Goal: Information Seeking & Learning: Learn about a topic

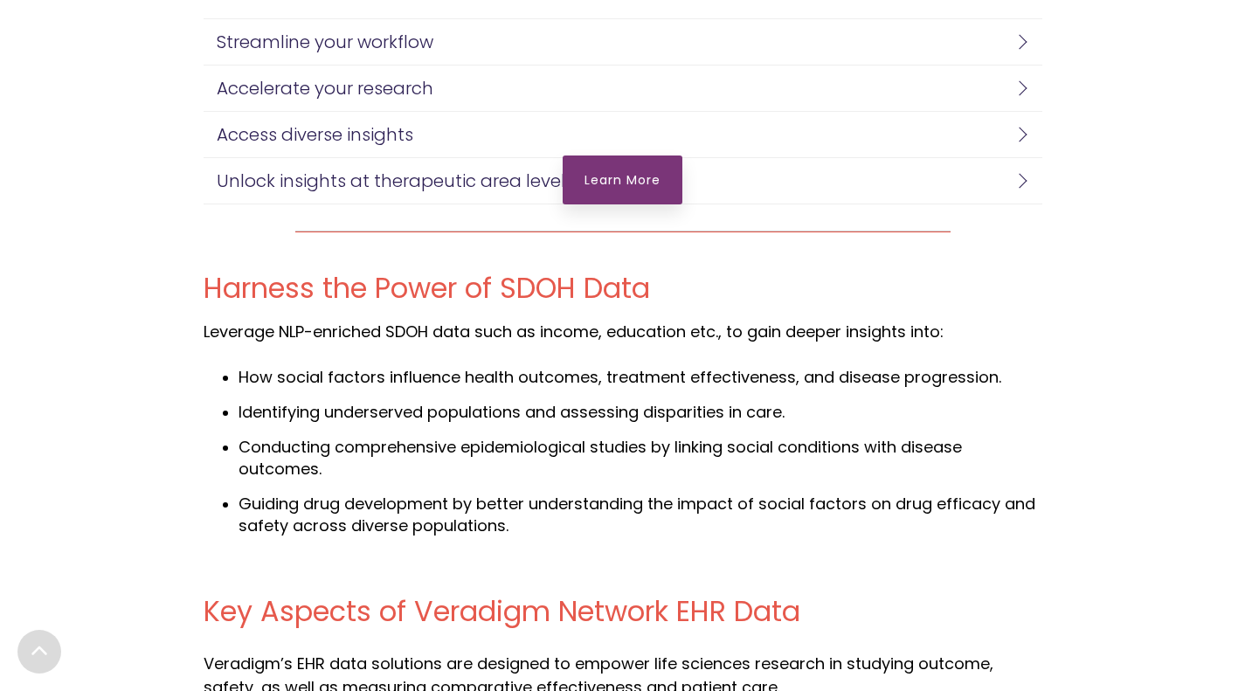
scroll to position [3255, 0]
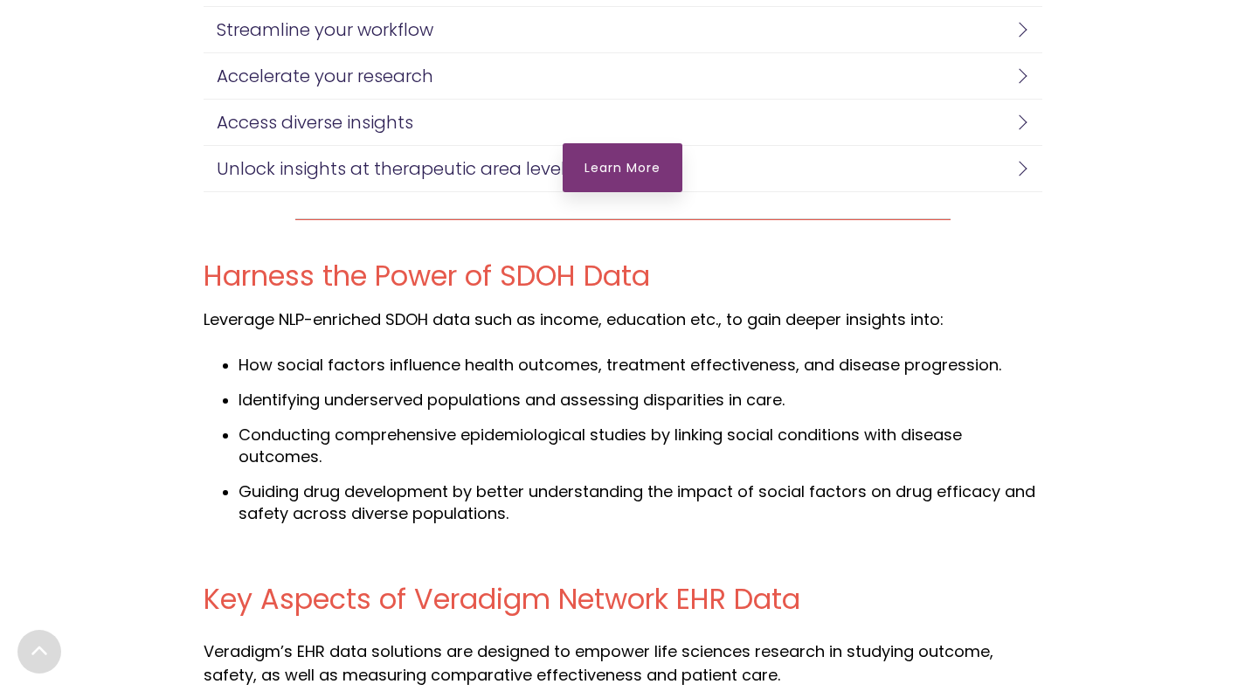
click at [222, 274] on span "Harness the Power of SDOH Data" at bounding box center [427, 275] width 446 height 39
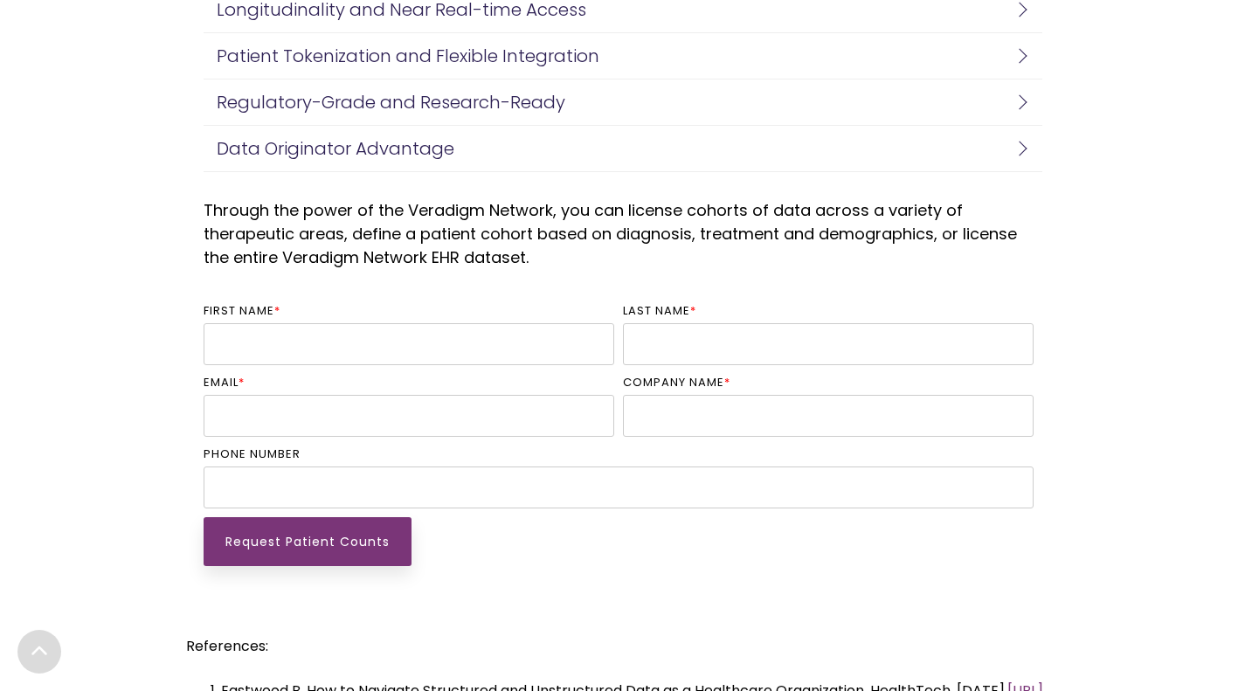
scroll to position [4085, 0]
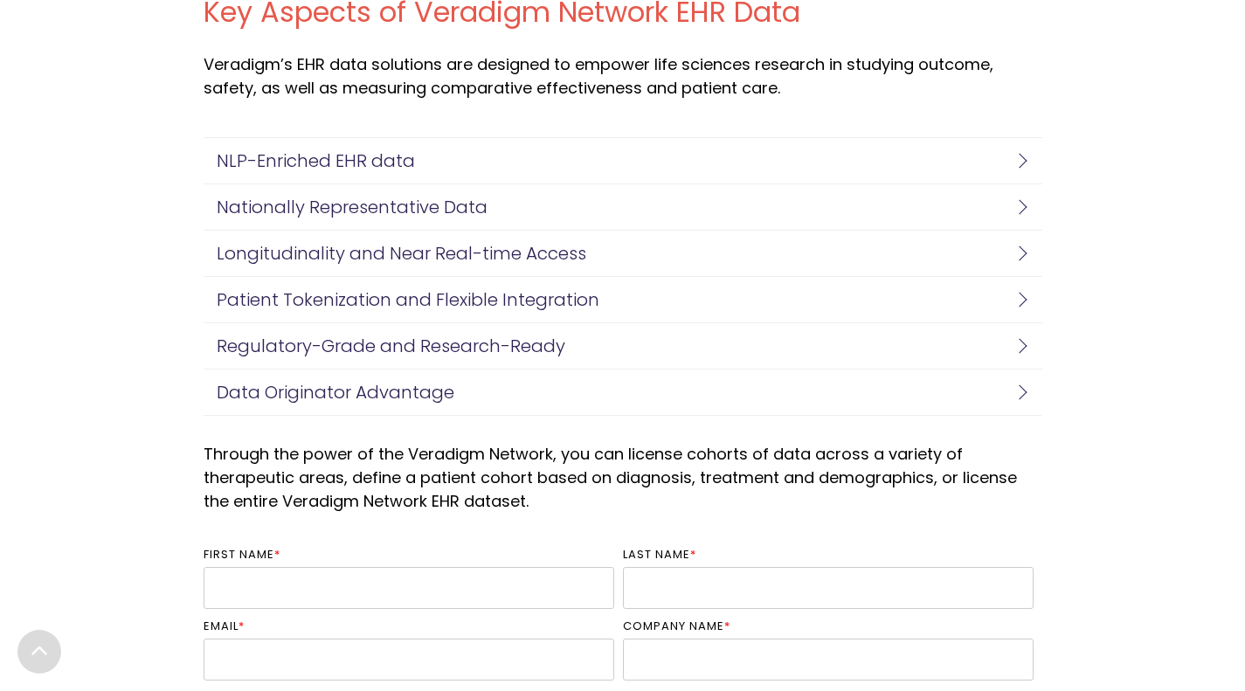
click at [1062, 215] on div "Key Aspects of Veradigm Network EHR Data Veradigm’s EHR data solutions are desi…" at bounding box center [622, 206] width 1245 height 454
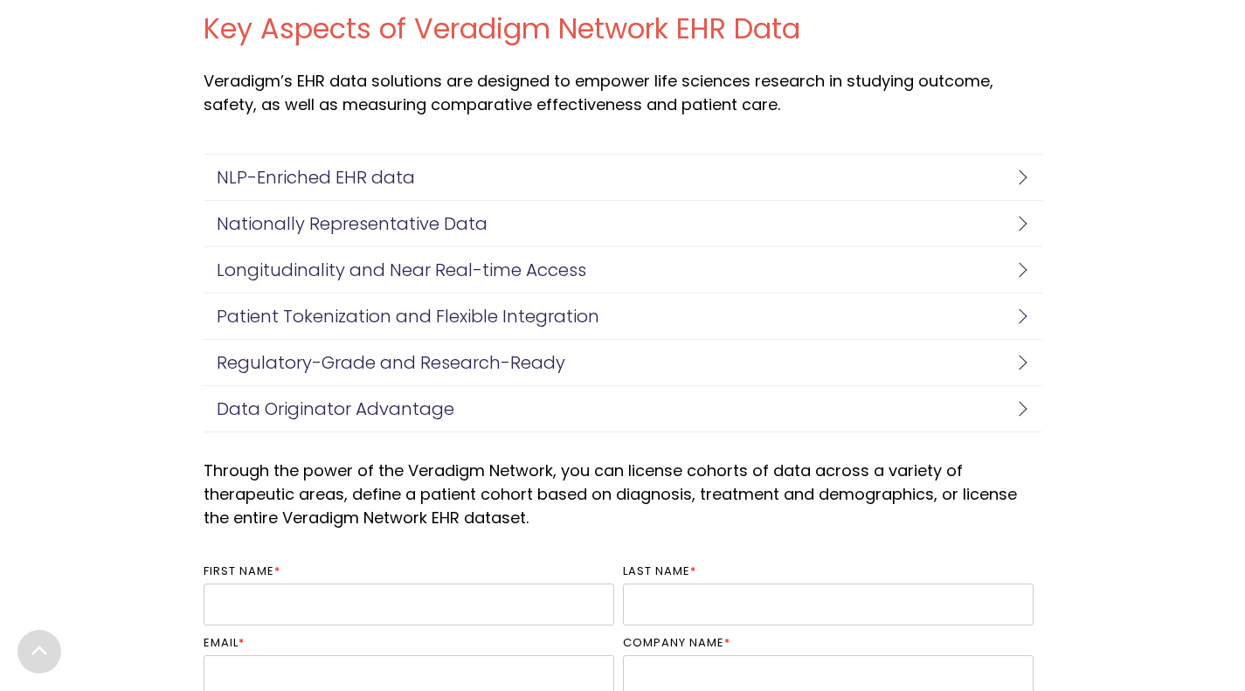
scroll to position [3815, 0]
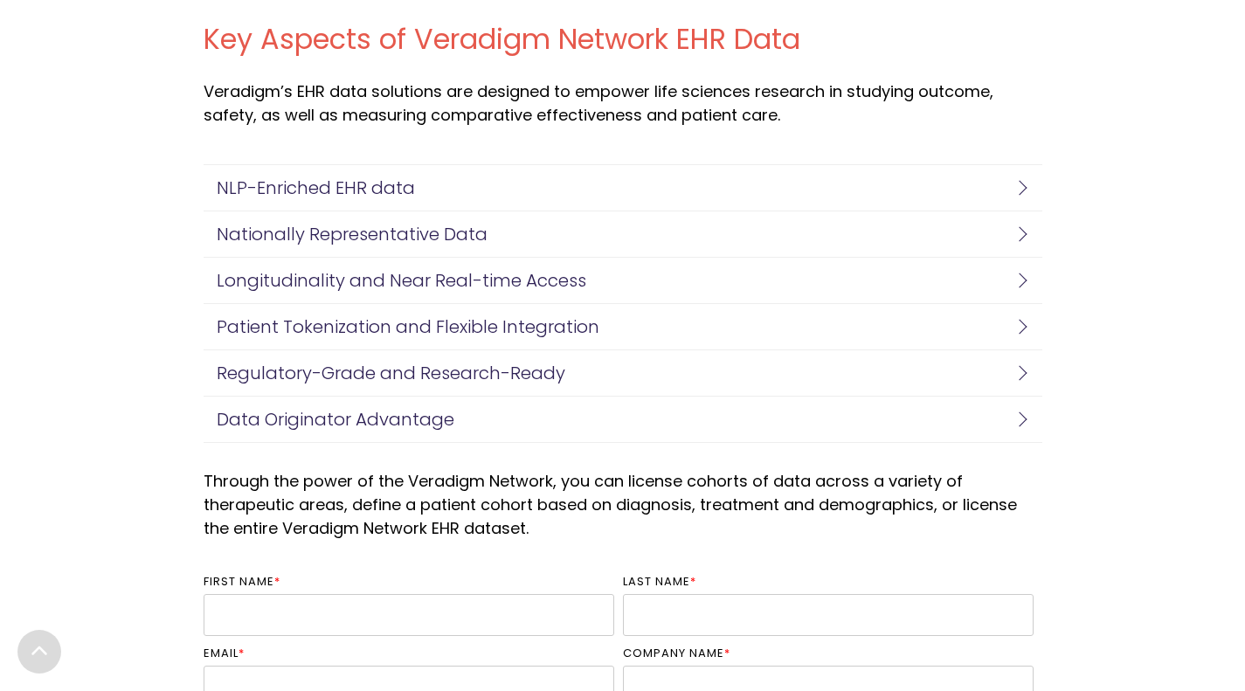
click at [1021, 243] on link "Nationally Representative Data" at bounding box center [623, 233] width 839 height 45
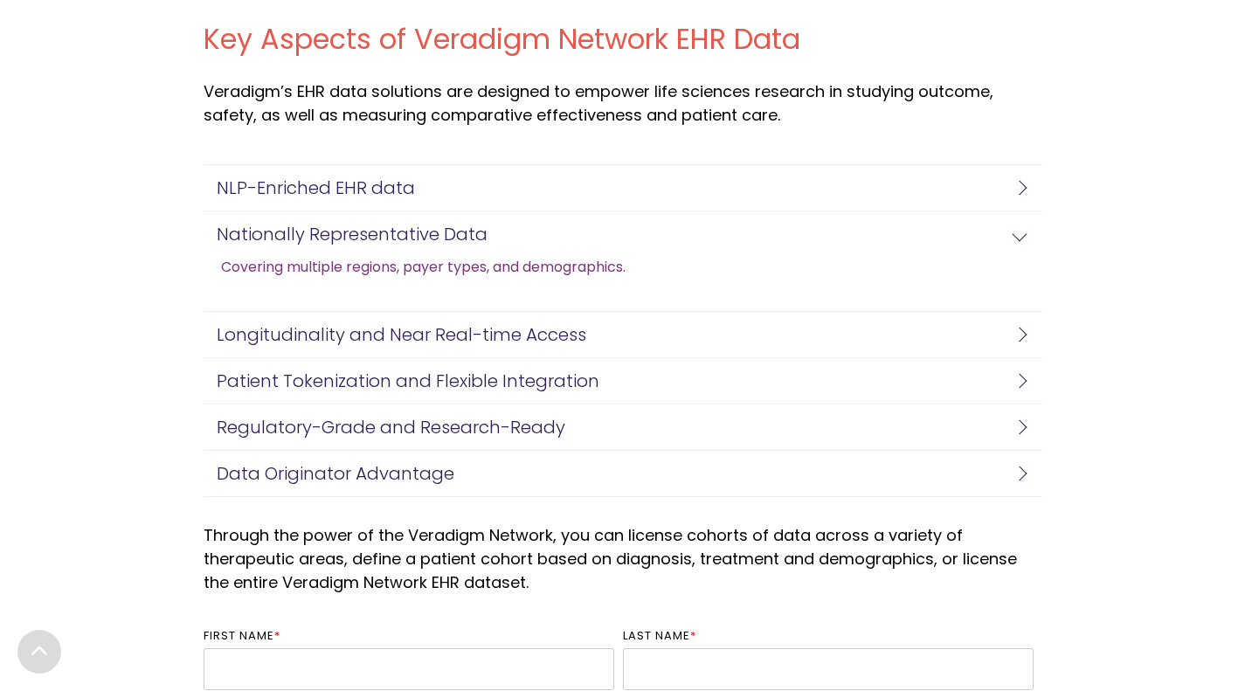
click at [239, 268] on link "Covering multiple regions, payer types, and demographics." at bounding box center [423, 267] width 405 height 21
click at [239, 238] on h4 "Nationally Representative Data" at bounding box center [619, 234] width 804 height 19
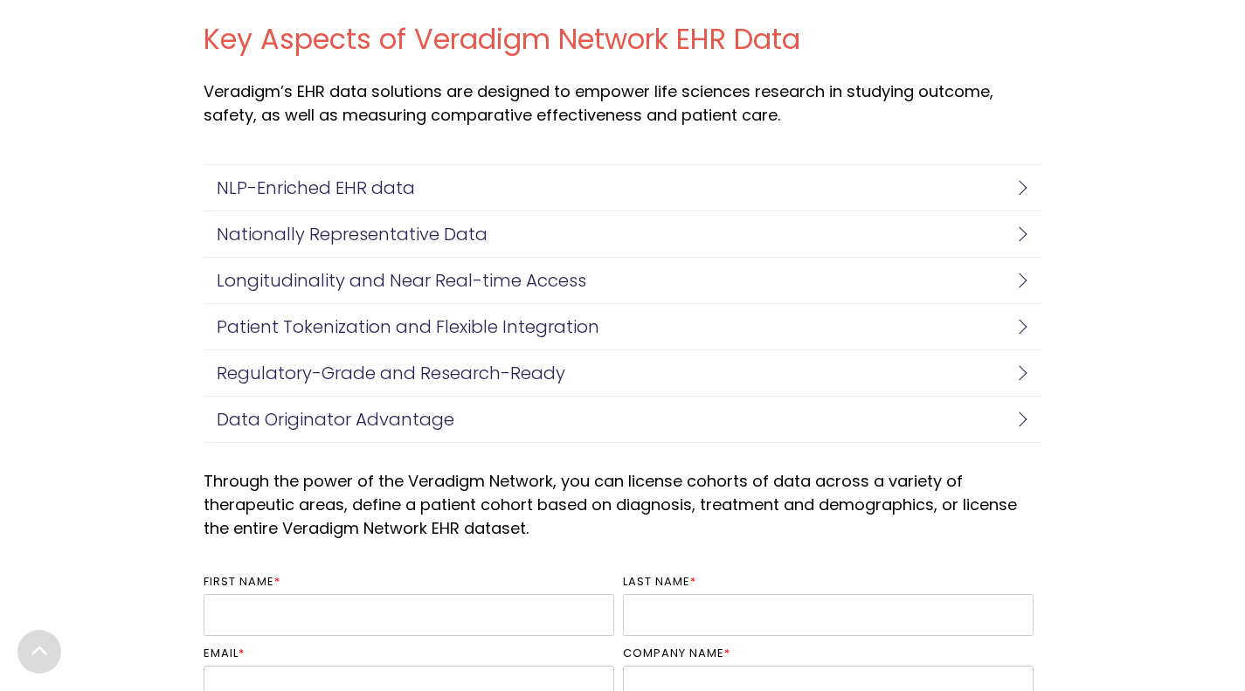
click at [240, 247] on link "Nationally Representative Data" at bounding box center [623, 233] width 839 height 45
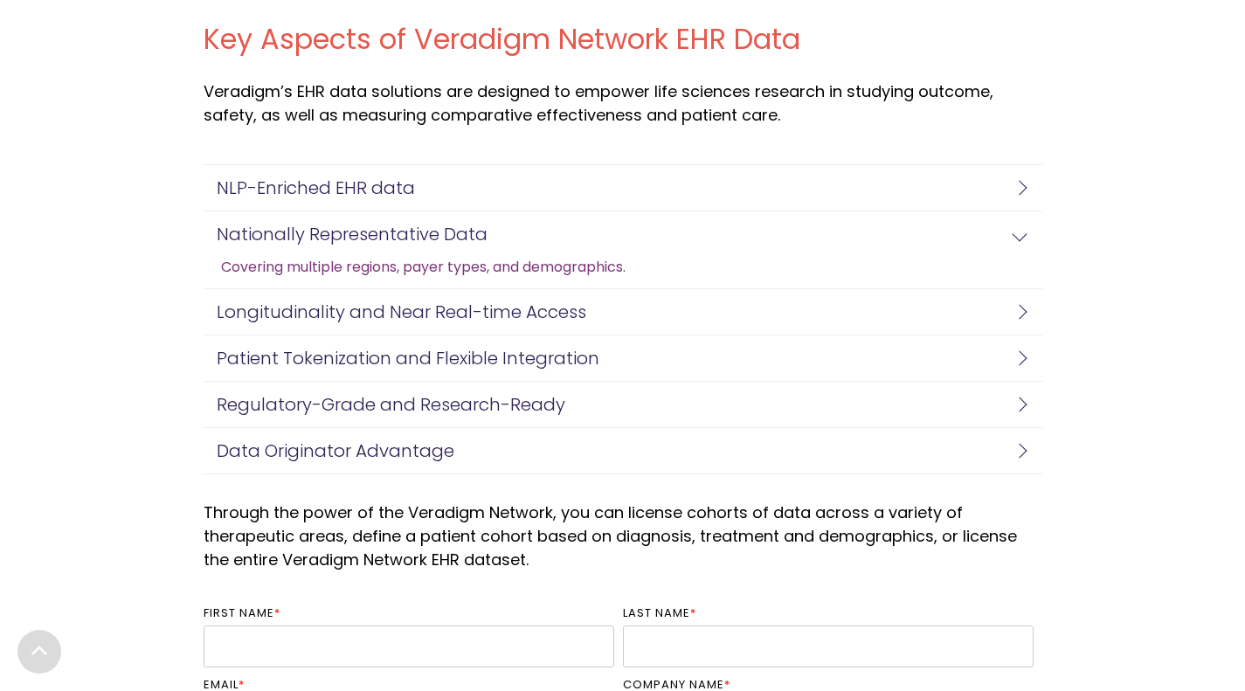
click at [256, 266] on link "Covering multiple regions, payer types, and demographics." at bounding box center [423, 267] width 405 height 21
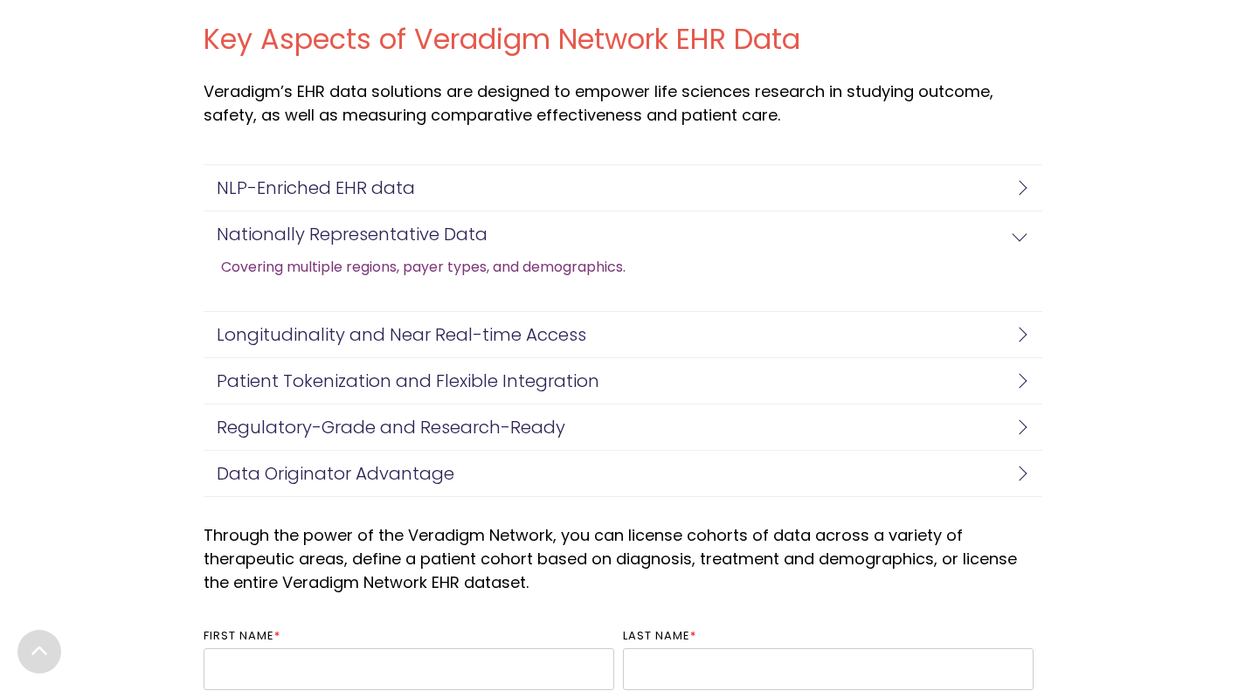
click at [259, 272] on link "Covering multiple regions, payer types, and demographics." at bounding box center [423, 267] width 405 height 21
click at [259, 270] on link "Covering multiple regions, payer types, and demographics." at bounding box center [423, 267] width 405 height 21
click at [206, 180] on link "NLP-Enriched EHR data" at bounding box center [623, 187] width 839 height 45
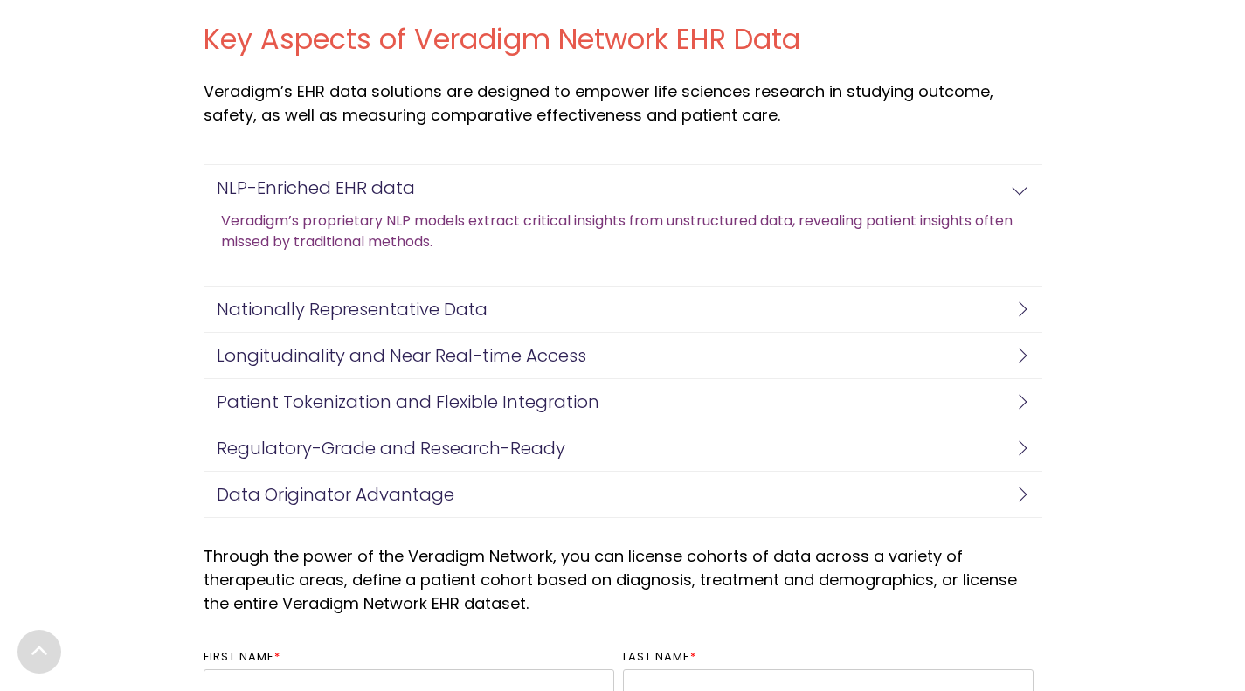
click at [253, 222] on link "Veradigm’s proprietary NLP models extract critical insights from unstructured d…" at bounding box center [631, 232] width 821 height 42
click at [225, 346] on h4 "Longitudinality and Near Real-time Access" at bounding box center [619, 355] width 804 height 19
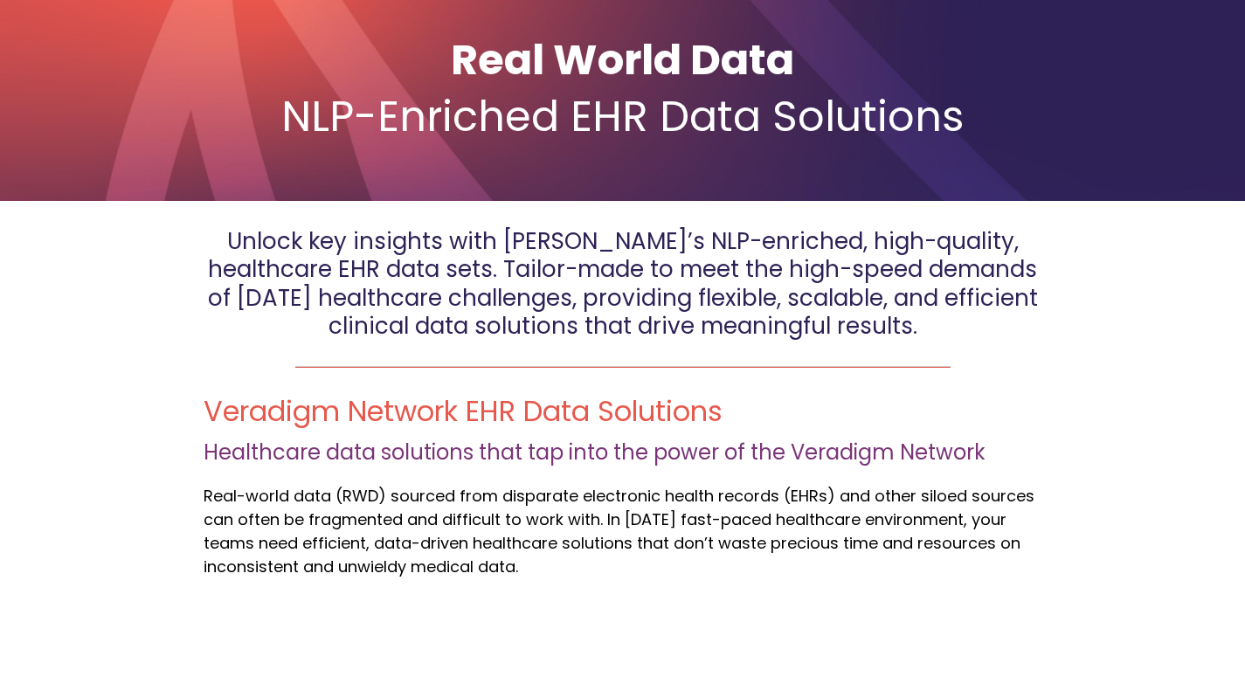
scroll to position [0, 0]
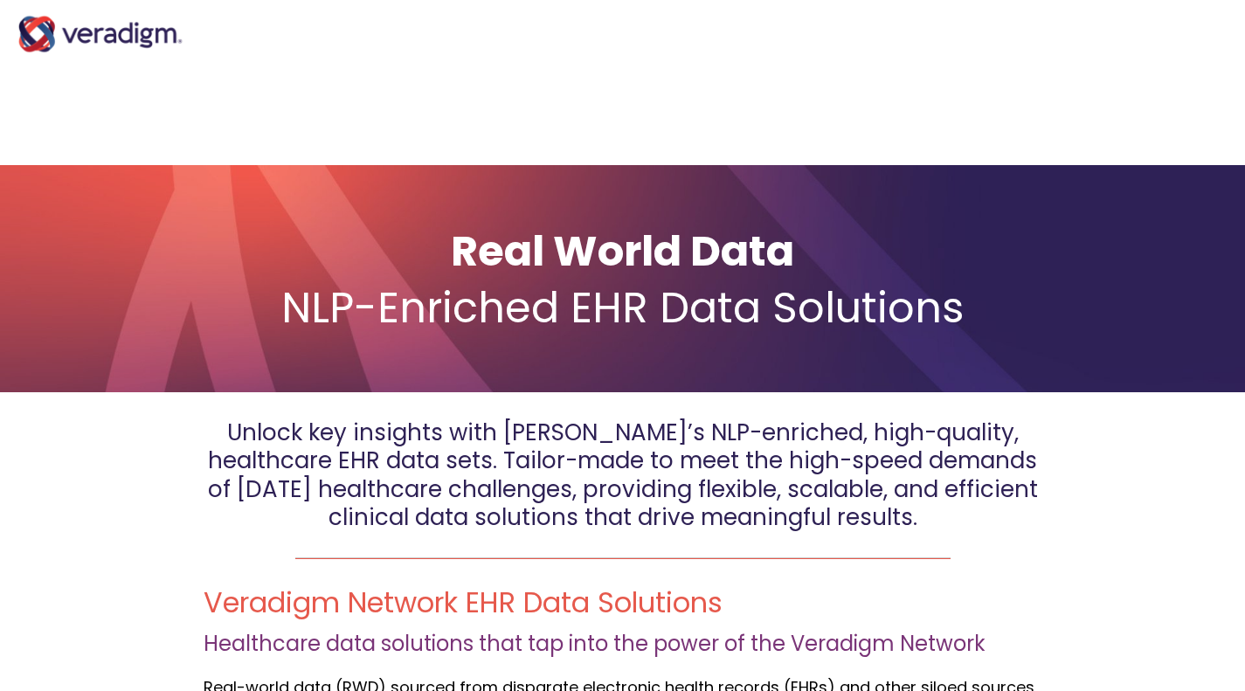
click at [1034, 283] on span "Real World Data NLP-Enriched EHR Data Solutions" at bounding box center [622, 275] width 1210 height 114
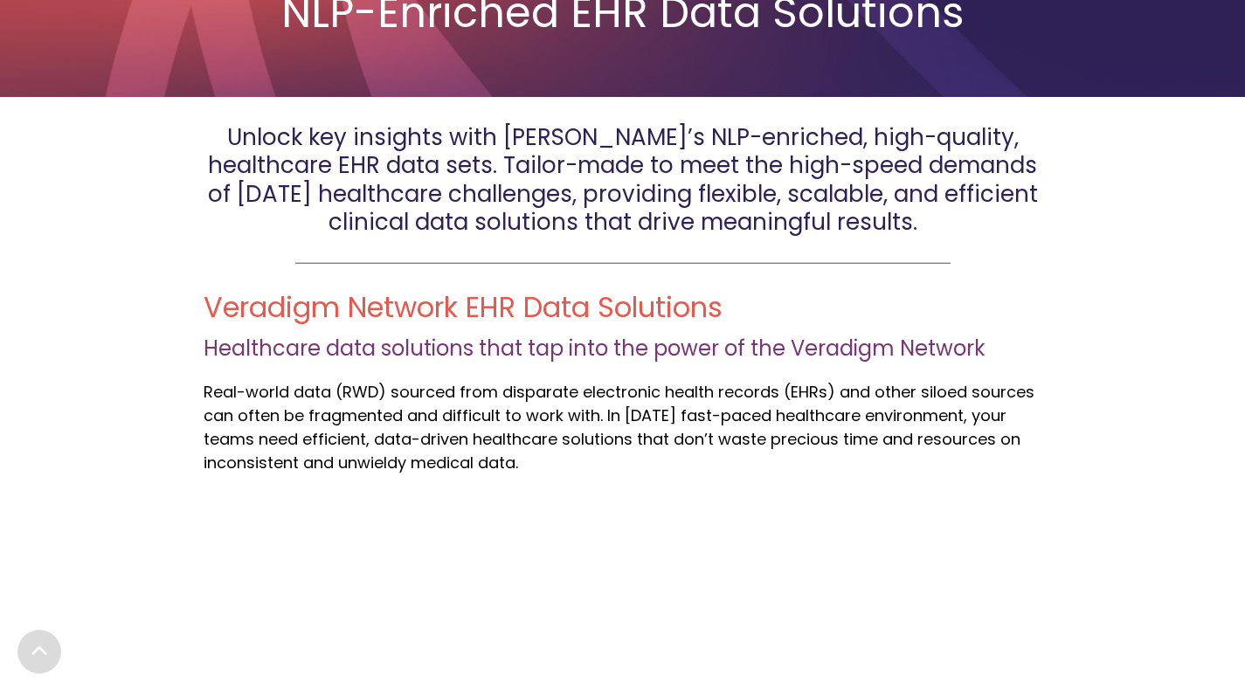
scroll to position [417, 0]
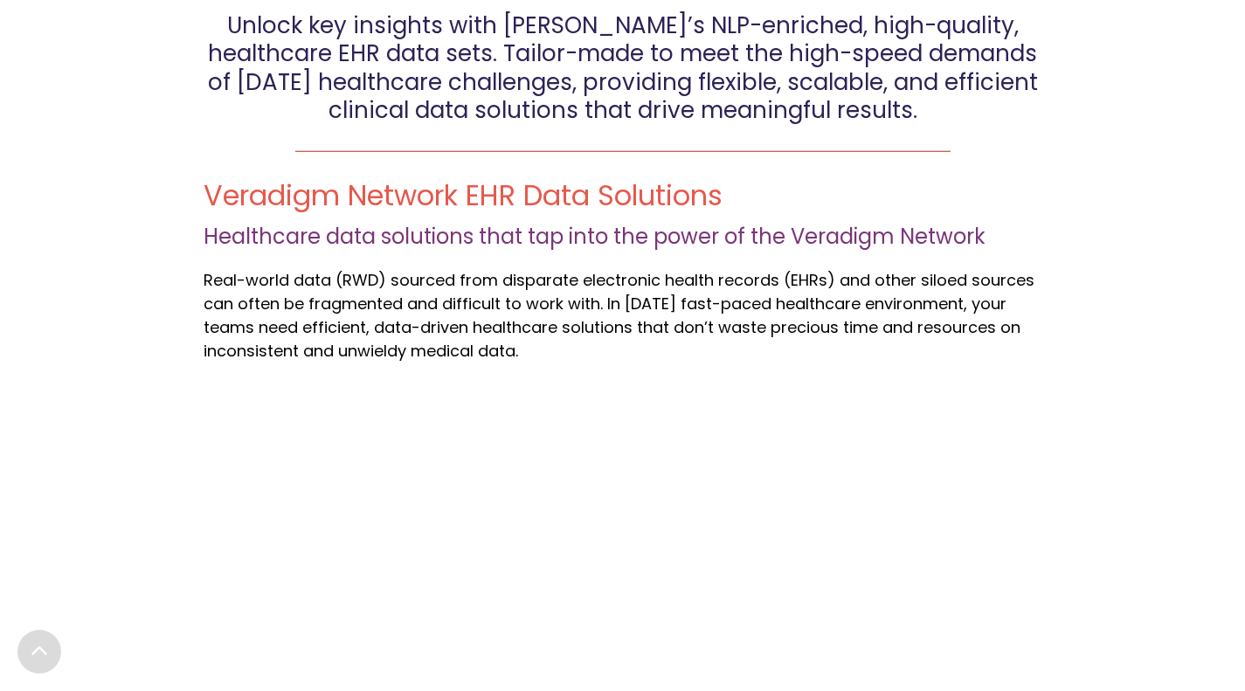
click at [1000, 193] on h2 "Veradigm Network EHR Data Solutions" at bounding box center [623, 195] width 839 height 35
click at [981, 254] on span "Veradigm Network EHR Data Solutions Healthcare data solutions that tap into the…" at bounding box center [623, 270] width 839 height 184
click at [961, 232] on span "Healthcare data solutions that tap into the power of the Veradigm Network" at bounding box center [595, 236] width 782 height 29
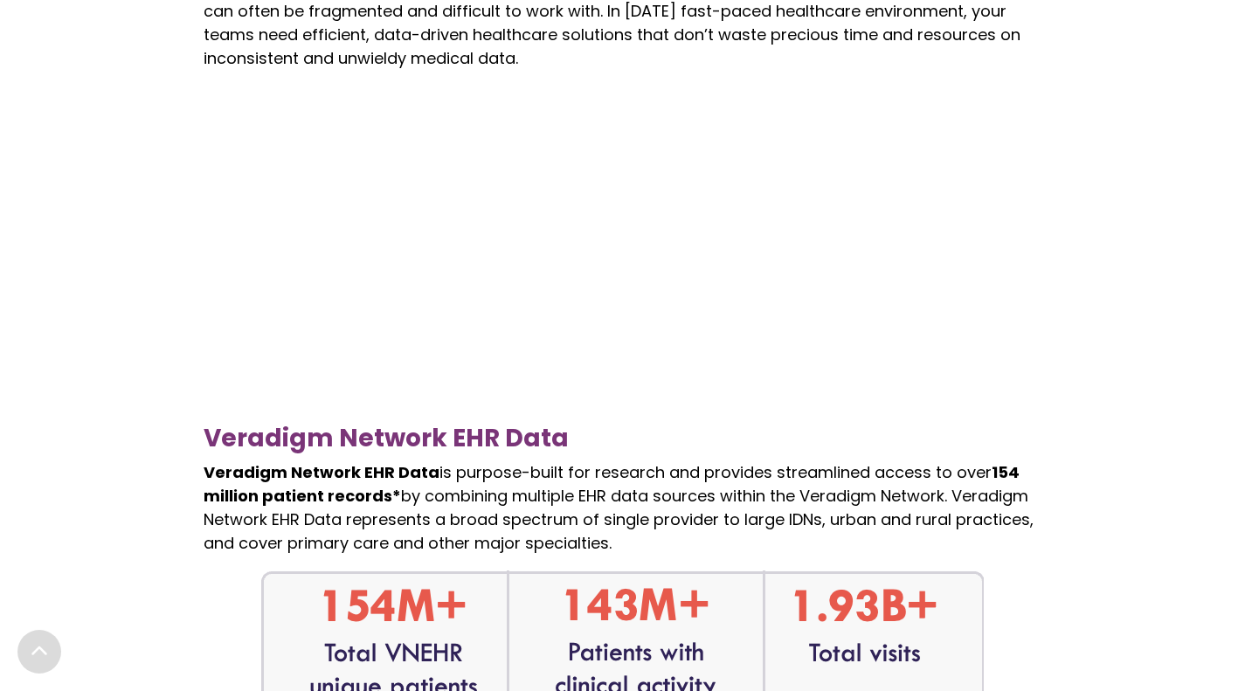
scroll to position [706, 0]
